Goal: Information Seeking & Learning: Learn about a topic

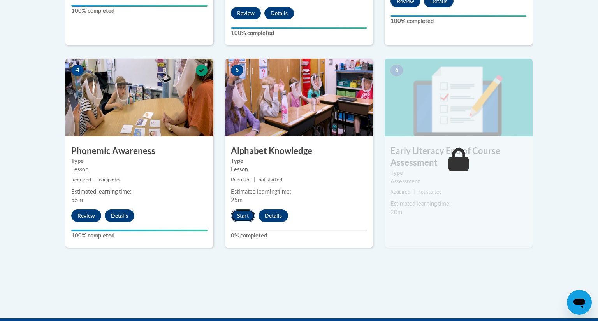
click at [247, 216] on button "Start" at bounding box center [243, 216] width 24 height 12
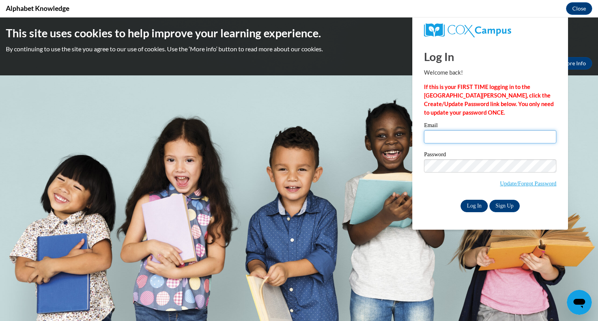
type input "lpaulus@greenfield.k12.wi.us"
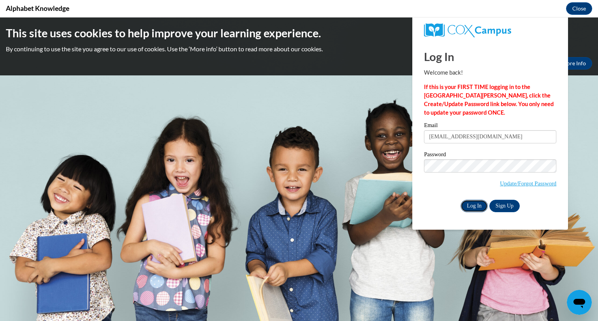
click at [473, 205] on input "Log In" at bounding box center [473, 206] width 27 height 12
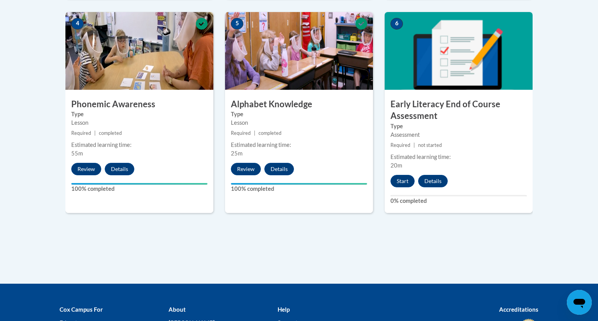
scroll to position [477, 0]
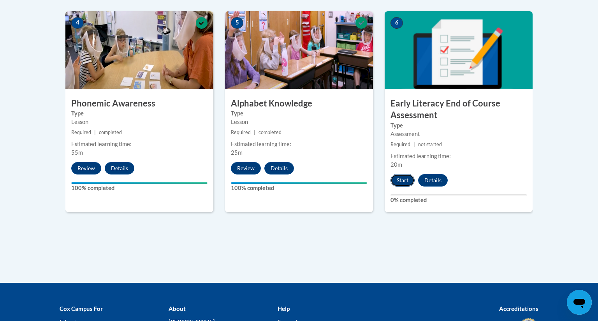
click at [403, 179] on button "Start" at bounding box center [402, 180] width 24 height 12
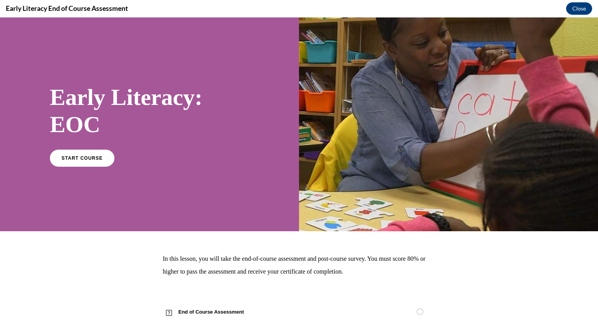
scroll to position [0, 0]
click at [77, 165] on link "START COURSE" at bounding box center [82, 158] width 68 height 18
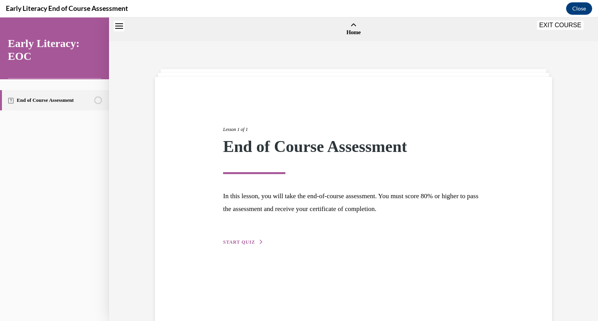
scroll to position [24, 0]
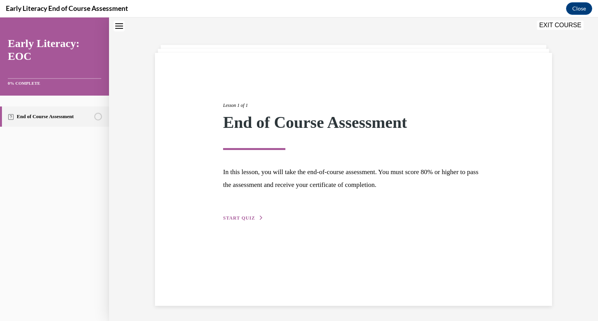
click at [229, 219] on span "START QUIZ" at bounding box center [239, 218] width 32 height 5
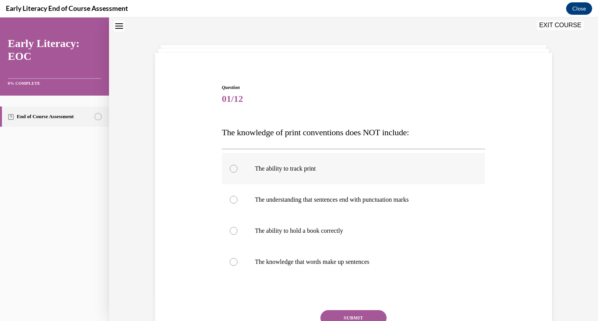
click at [232, 169] on div at bounding box center [234, 169] width 8 height 8
click at [352, 314] on button "SUBMIT" at bounding box center [353, 319] width 66 height 16
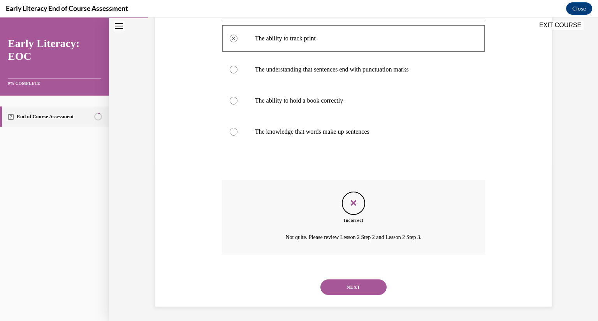
scroll to position [156, 0]
click at [346, 284] on button "NEXT" at bounding box center [353, 287] width 66 height 16
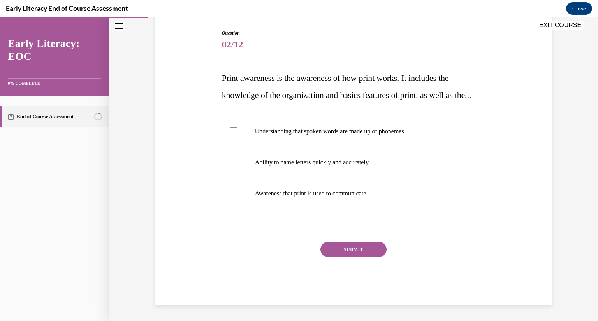
scroll to position [87, 0]
click at [236, 135] on div at bounding box center [234, 132] width 8 height 8
click at [352, 258] on button "SUBMIT" at bounding box center [353, 250] width 66 height 16
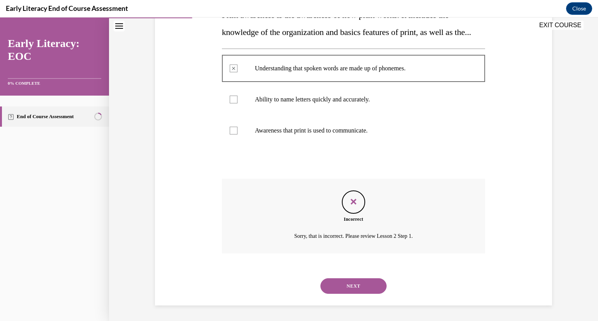
scroll to position [159, 0]
click at [353, 291] on button "NEXT" at bounding box center [353, 287] width 66 height 16
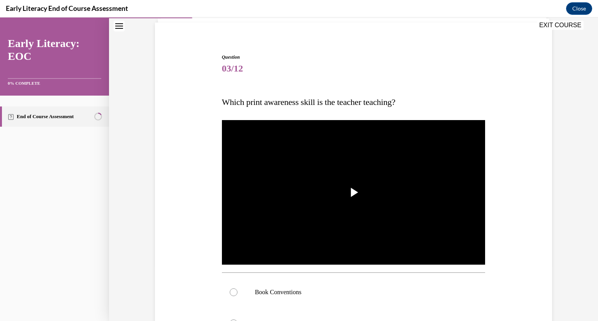
scroll to position [108, 0]
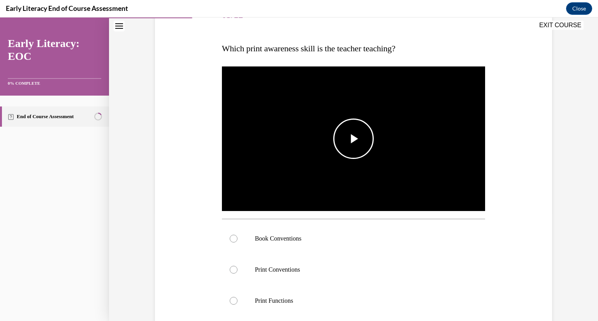
click at [353, 139] on span "Video player" at bounding box center [353, 139] width 0 height 0
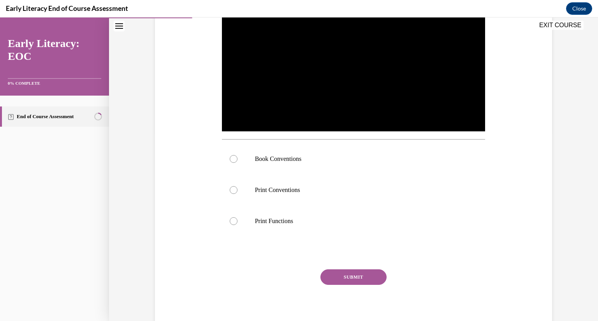
scroll to position [160, 0]
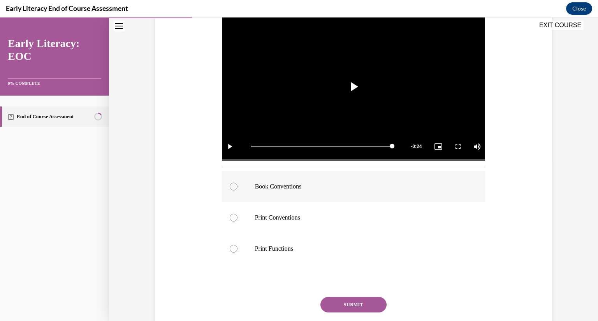
click at [235, 188] on div at bounding box center [234, 187] width 8 height 8
click at [337, 306] on button "SUBMIT" at bounding box center [353, 305] width 66 height 16
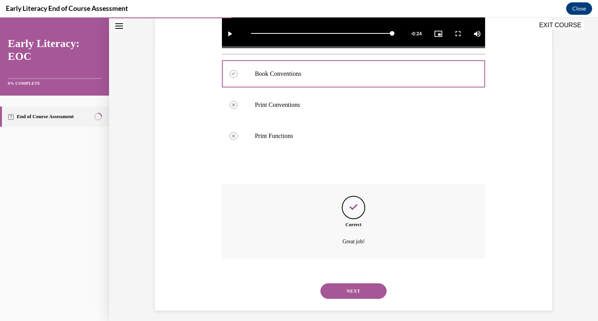
scroll to position [278, 0]
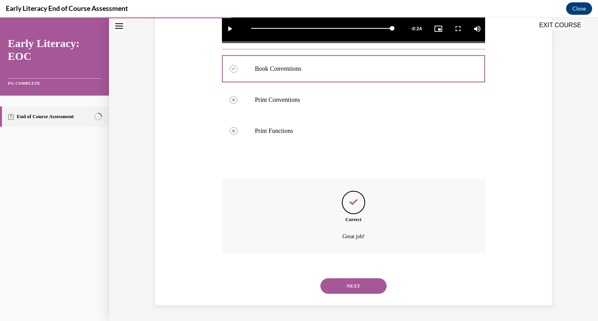
click at [348, 291] on button "NEXT" at bounding box center [353, 287] width 66 height 16
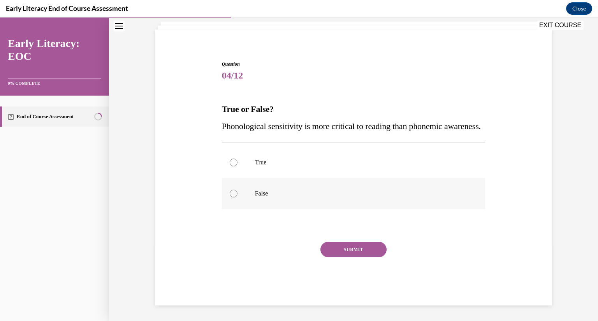
click at [235, 195] on div at bounding box center [234, 194] width 8 height 8
click at [372, 251] on button "SUBMIT" at bounding box center [353, 250] width 66 height 16
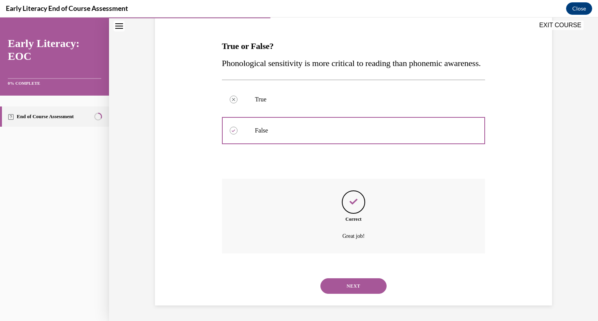
scroll to position [128, 0]
click at [360, 282] on button "NEXT" at bounding box center [353, 287] width 66 height 16
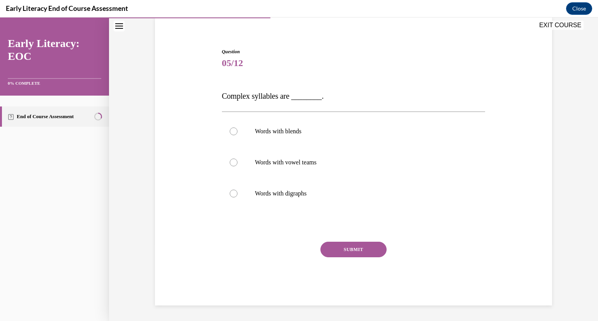
scroll to position [60, 0]
click at [234, 132] on div at bounding box center [234, 132] width 8 height 8
click at [347, 245] on button "SUBMIT" at bounding box center [353, 250] width 66 height 16
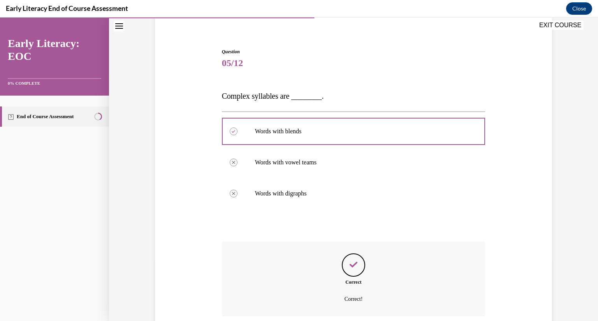
scroll to position [123, 0]
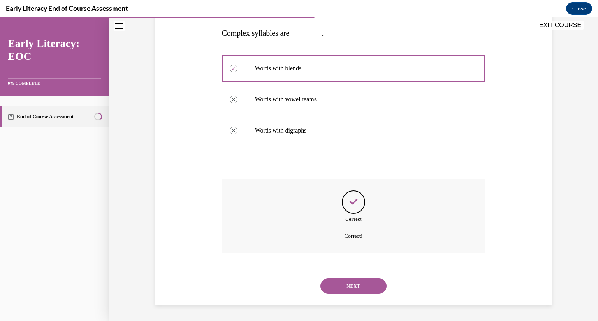
click at [358, 293] on button "NEXT" at bounding box center [353, 287] width 66 height 16
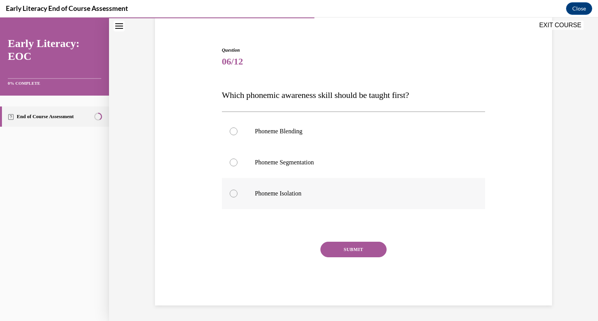
click at [233, 195] on div at bounding box center [234, 194] width 8 height 8
click at [348, 250] on button "SUBMIT" at bounding box center [353, 250] width 66 height 16
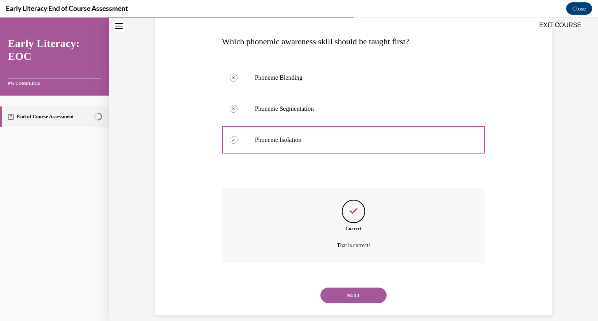
scroll to position [125, 0]
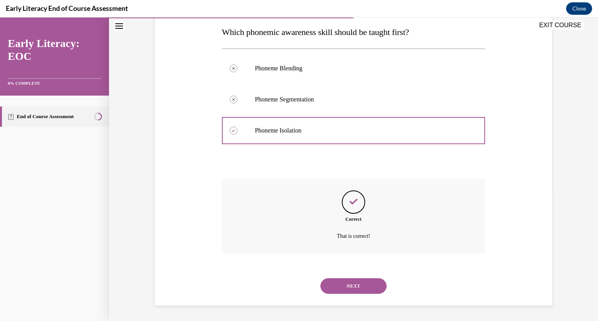
click at [345, 289] on button "NEXT" at bounding box center [353, 287] width 66 height 16
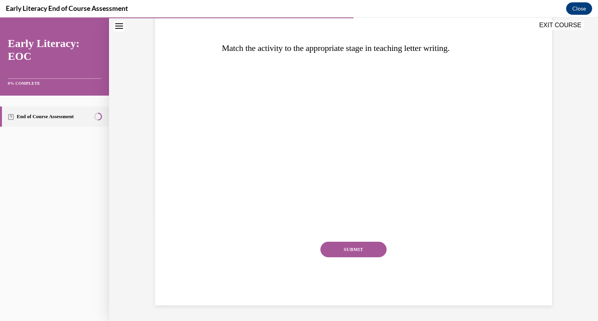
scroll to position [87, 0]
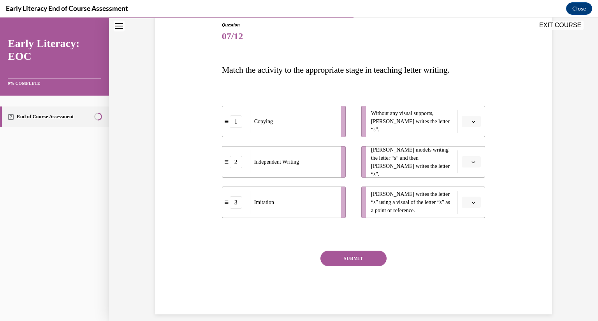
click at [475, 121] on icon "button" at bounding box center [473, 122] width 4 height 4
click at [469, 169] on span "2" at bounding box center [468, 170] width 3 height 6
click at [476, 163] on span "button" at bounding box center [472, 162] width 5 height 5
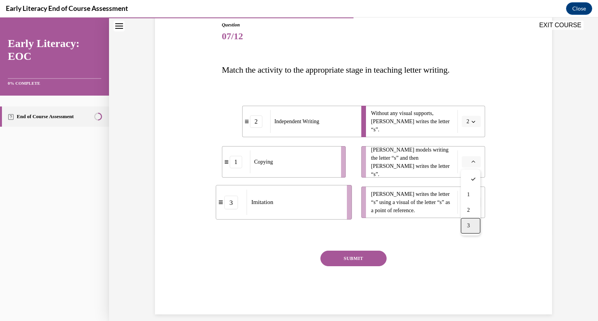
click at [471, 228] on div "3" at bounding box center [470, 226] width 19 height 16
click at [473, 202] on icon "button" at bounding box center [473, 203] width 4 height 4
click at [466, 230] on div "1" at bounding box center [470, 236] width 19 height 16
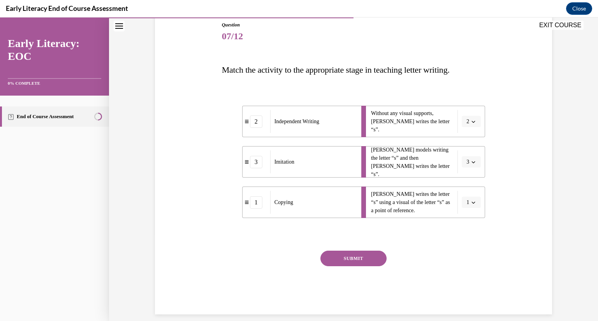
click at [358, 259] on button "SUBMIT" at bounding box center [353, 259] width 66 height 16
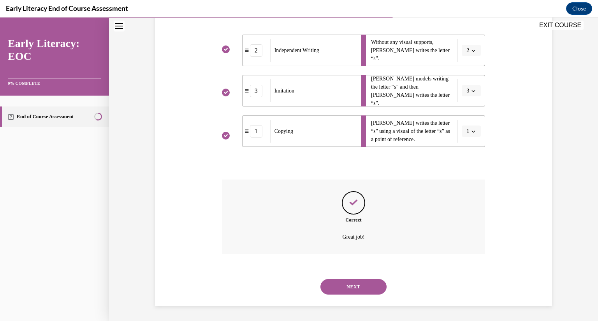
scroll to position [159, 0]
click at [357, 287] on button "NEXT" at bounding box center [353, 287] width 66 height 16
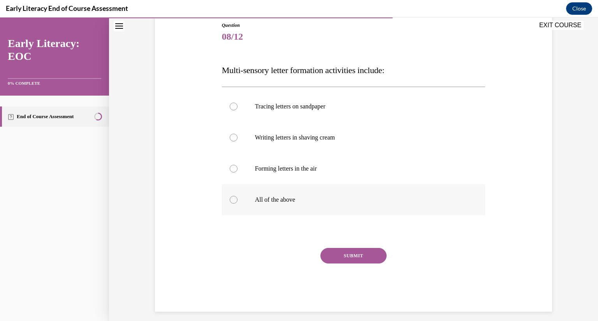
click at [236, 200] on div at bounding box center [234, 200] width 8 height 8
click at [354, 260] on button "SUBMIT" at bounding box center [353, 256] width 66 height 16
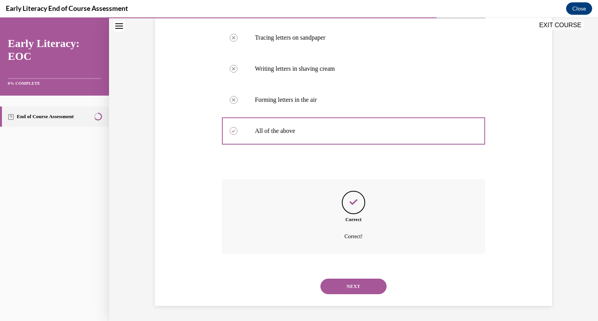
scroll to position [156, 0]
click at [361, 290] on button "NEXT" at bounding box center [353, 287] width 66 height 16
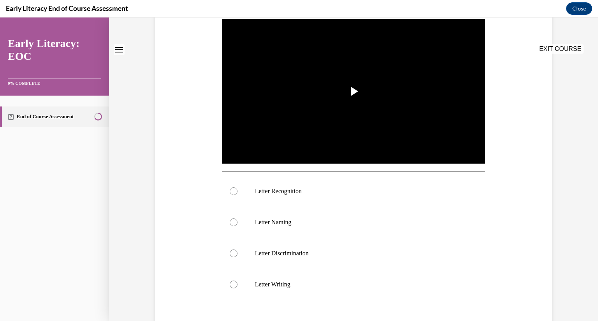
scroll to position [0, 0]
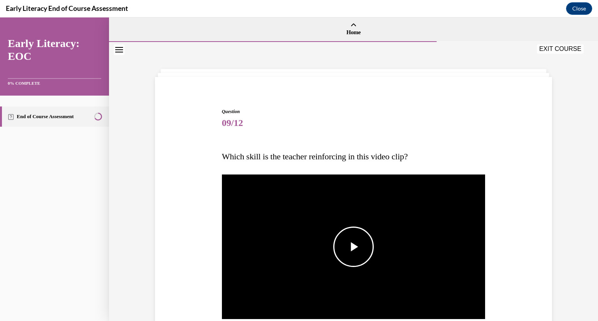
click at [353, 247] on span "Video player" at bounding box center [353, 247] width 0 height 0
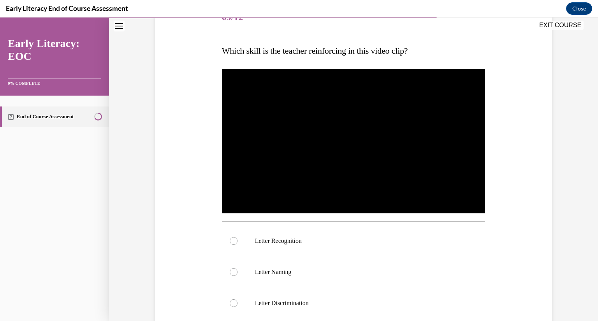
scroll to position [106, 0]
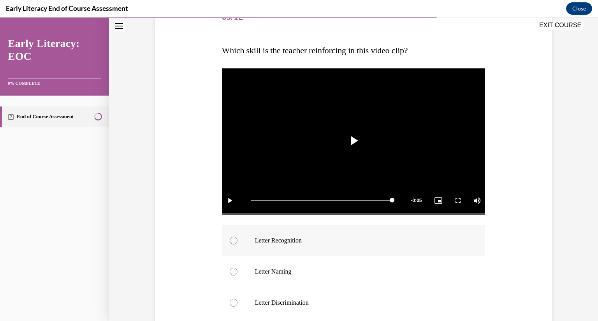
click at [233, 242] on div at bounding box center [234, 241] width 8 height 8
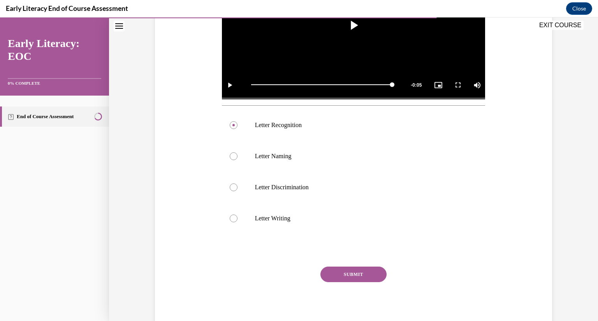
click at [358, 270] on button "SUBMIT" at bounding box center [353, 275] width 66 height 16
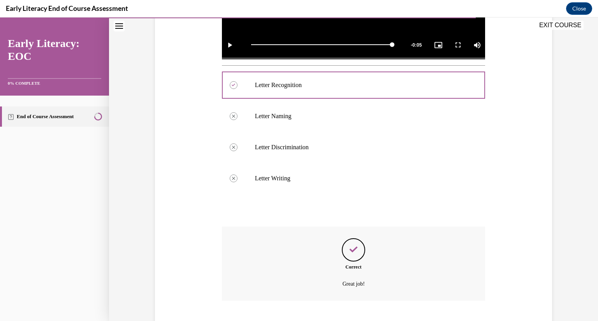
scroll to position [309, 0]
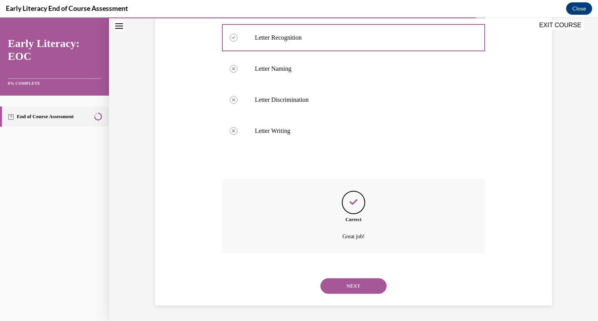
click at [355, 283] on button "NEXT" at bounding box center [353, 287] width 66 height 16
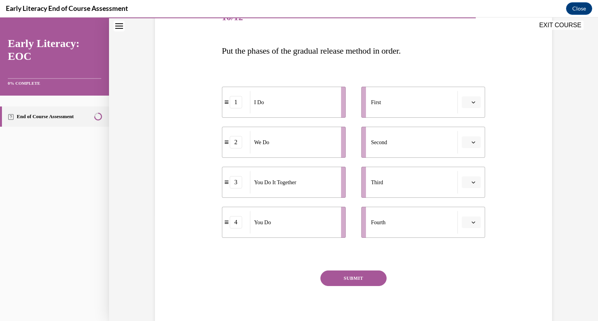
scroll to position [111, 0]
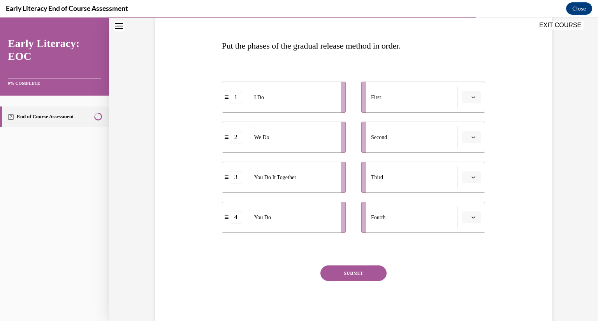
click at [472, 95] on icon "button" at bounding box center [473, 97] width 4 height 4
click at [471, 130] on div "1" at bounding box center [470, 130] width 19 height 16
click at [473, 136] on icon "button" at bounding box center [473, 137] width 4 height 4
click at [472, 198] on div "3" at bounding box center [470, 201] width 19 height 16
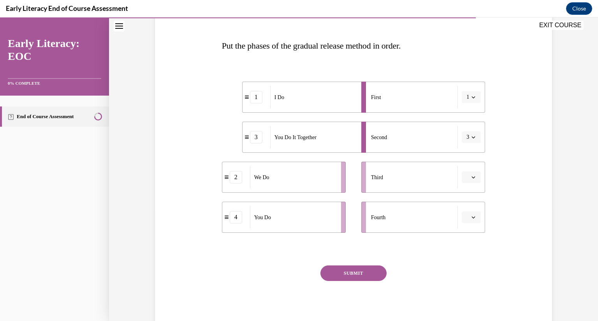
click at [471, 176] on icon "button" at bounding box center [473, 178] width 4 height 4
click at [469, 224] on span "2" at bounding box center [468, 226] width 3 height 6
click at [474, 218] on icon "button" at bounding box center [474, 218] width 4 height 2
click at [471, 297] on div "4" at bounding box center [470, 297] width 19 height 16
click at [355, 278] on button "SUBMIT" at bounding box center [353, 274] width 66 height 16
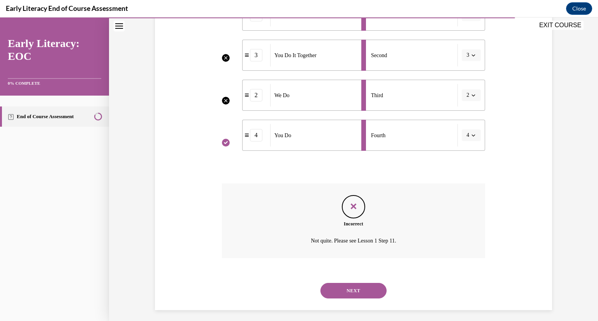
scroll to position [198, 0]
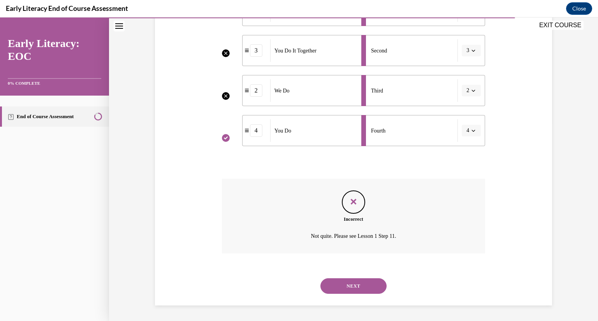
click at [358, 288] on button "NEXT" at bounding box center [353, 287] width 66 height 16
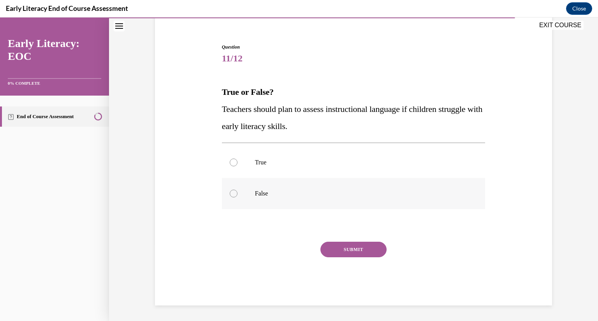
click at [232, 193] on div at bounding box center [234, 194] width 8 height 8
click at [342, 247] on button "SUBMIT" at bounding box center [353, 250] width 66 height 16
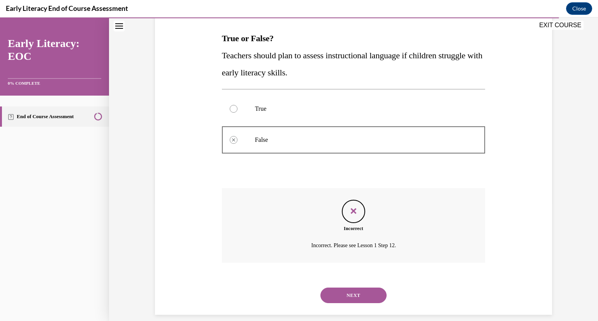
scroll to position [128, 0]
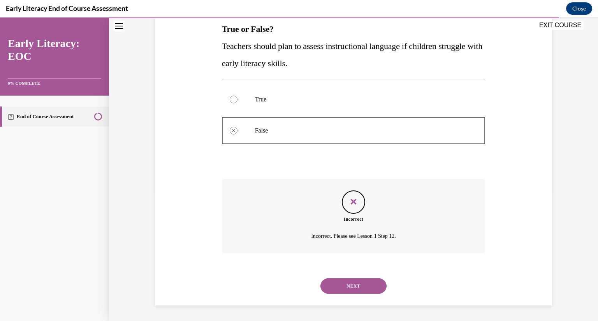
click at [346, 287] on button "NEXT" at bounding box center [353, 287] width 66 height 16
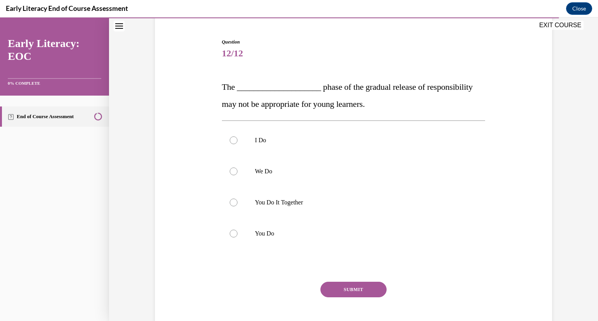
scroll to position [83, 0]
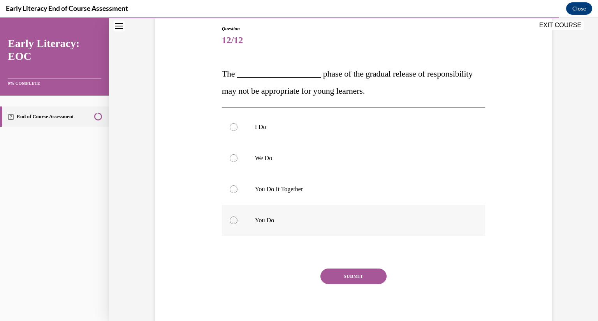
click at [233, 221] on div at bounding box center [234, 221] width 8 height 8
click at [342, 276] on button "SUBMIT" at bounding box center [353, 277] width 66 height 16
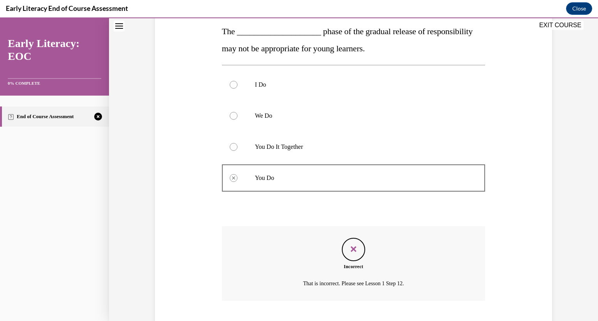
scroll to position [173, 0]
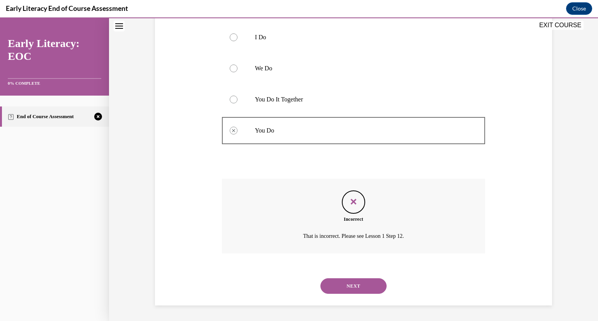
click at [346, 283] on button "NEXT" at bounding box center [353, 287] width 66 height 16
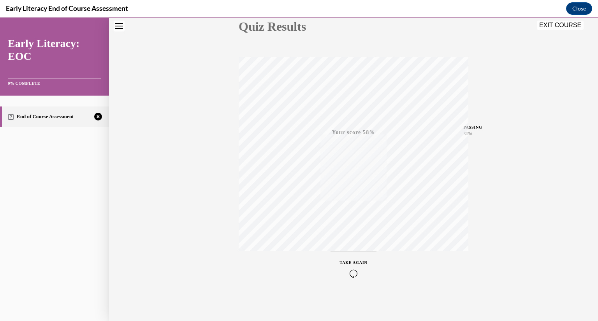
click at [355, 271] on icon "button" at bounding box center [354, 274] width 28 height 9
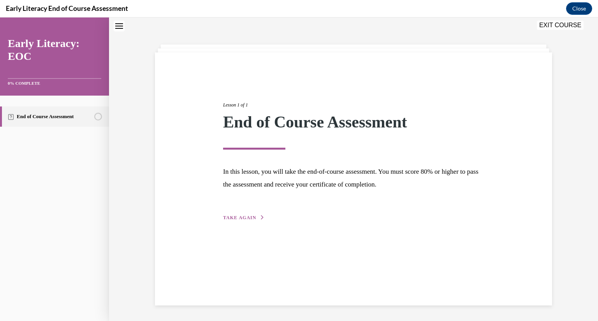
scroll to position [25, 0]
click at [242, 218] on span "TAKE AGAIN" at bounding box center [239, 217] width 33 height 5
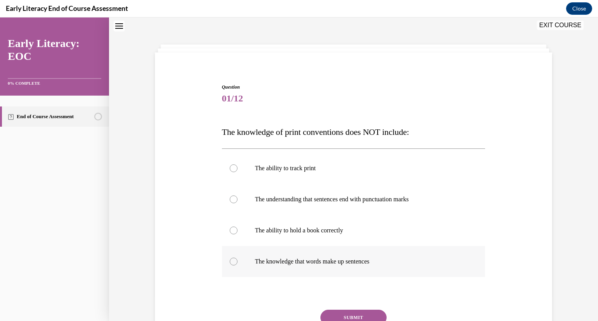
click at [236, 262] on div at bounding box center [234, 262] width 8 height 8
click at [352, 313] on button "SUBMIT" at bounding box center [353, 318] width 66 height 16
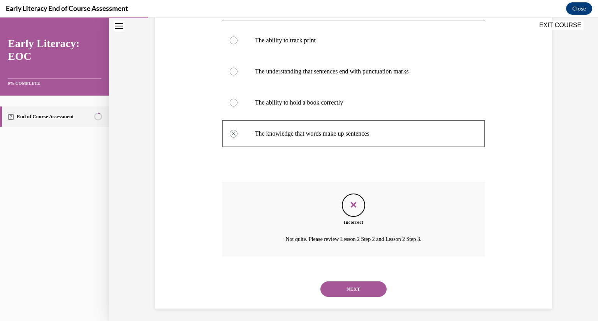
scroll to position [156, 0]
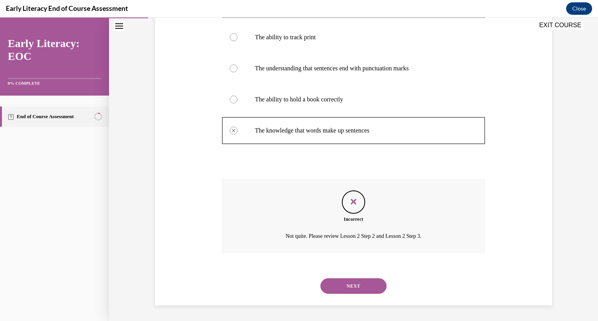
click at [363, 288] on button "NEXT" at bounding box center [353, 287] width 66 height 16
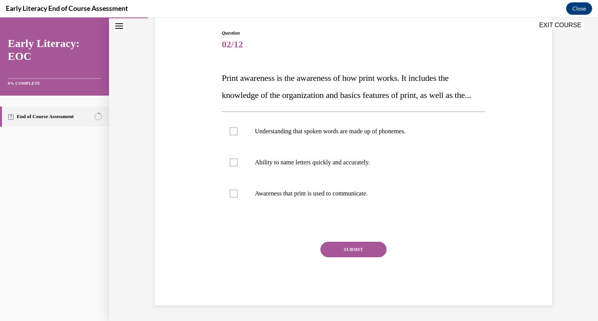
scroll to position [87, 0]
click at [121, 22] on button "Close navigation menu" at bounding box center [119, 26] width 11 height 11
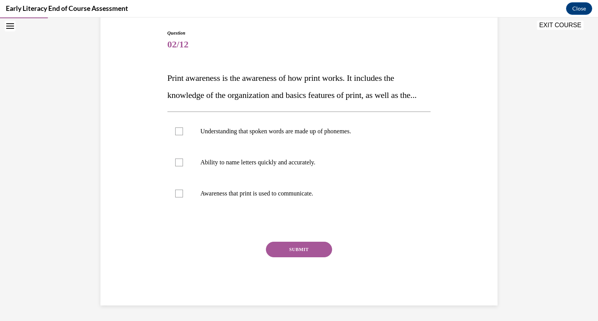
click at [10, 23] on icon "Open navigation menu" at bounding box center [10, 25] width 8 height 5
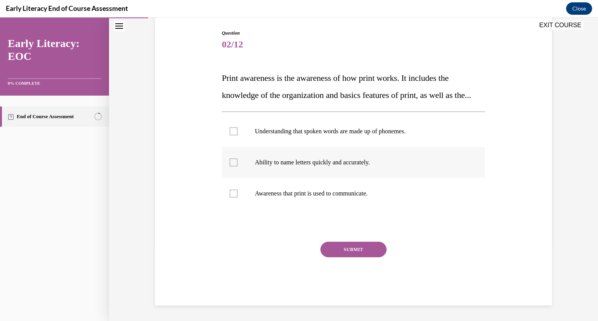
click at [230, 167] on div at bounding box center [234, 163] width 8 height 8
click at [358, 258] on button "SUBMIT" at bounding box center [353, 250] width 66 height 16
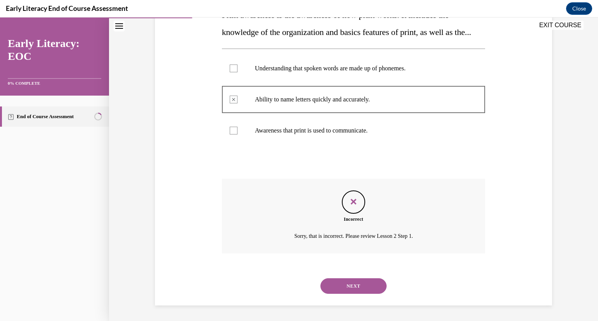
scroll to position [159, 0]
click at [353, 282] on button "NEXT" at bounding box center [353, 287] width 66 height 16
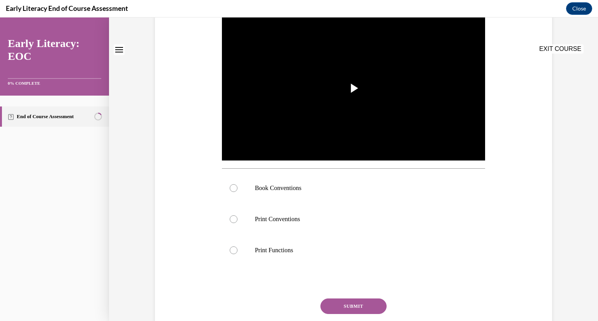
scroll to position [0, 0]
